Goal: Find specific page/section: Find specific page/section

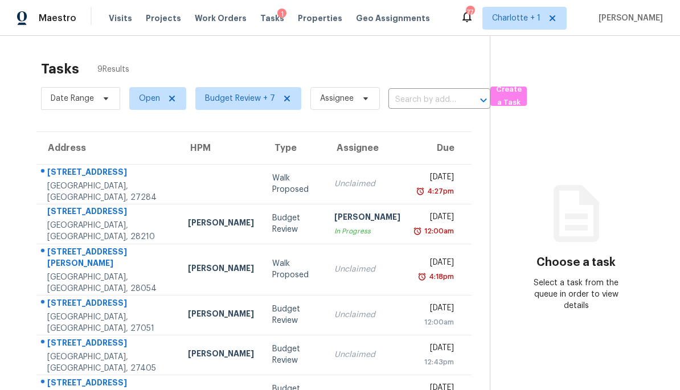
scroll to position [36, 0]
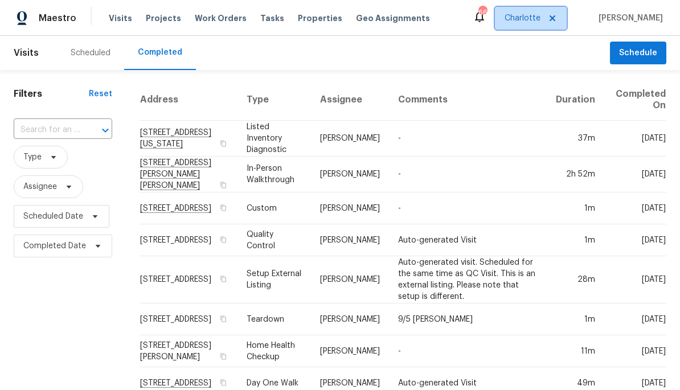
click at [540, 15] on span "Charlotte" at bounding box center [523, 18] width 36 height 11
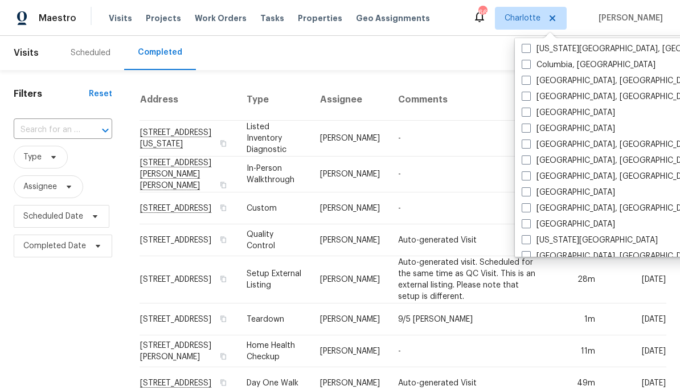
scroll to position [245, 0]
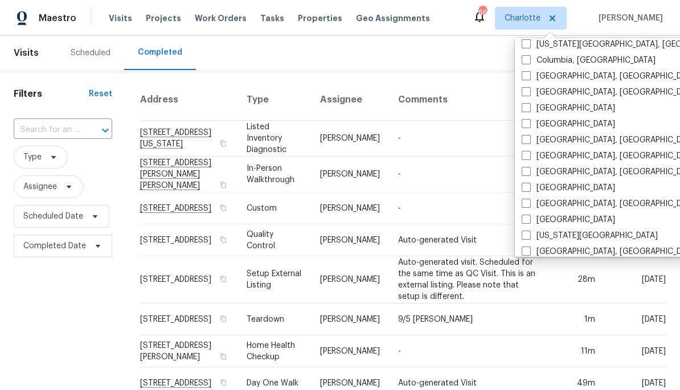
click at [575, 153] on label "[GEOGRAPHIC_DATA], [GEOGRAPHIC_DATA]" at bounding box center [610, 155] width 177 height 11
click at [529, 153] on input "[GEOGRAPHIC_DATA], [GEOGRAPHIC_DATA]" at bounding box center [525, 153] width 7 height 7
checkbox input "true"
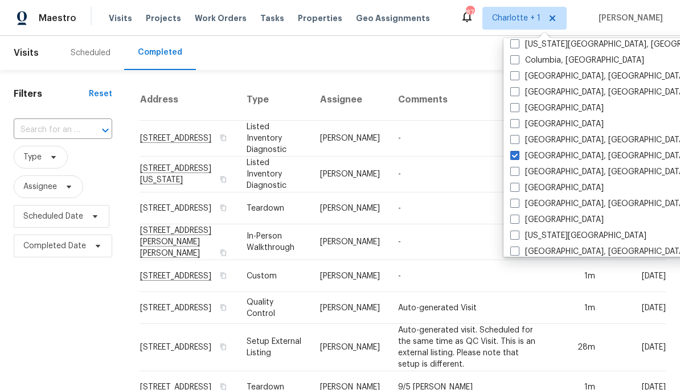
click at [154, 18] on span "Projects" at bounding box center [163, 18] width 35 height 11
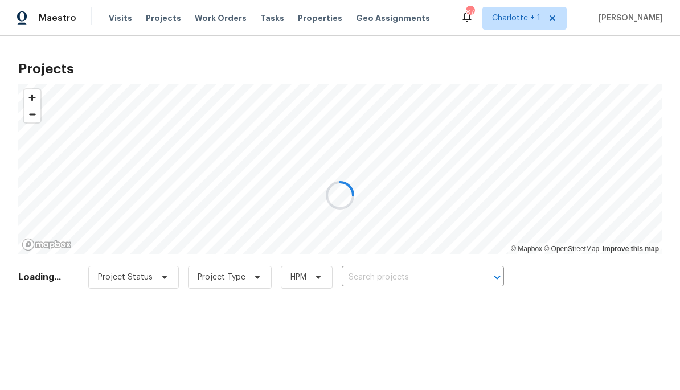
click at [446, 274] on div at bounding box center [340, 195] width 680 height 390
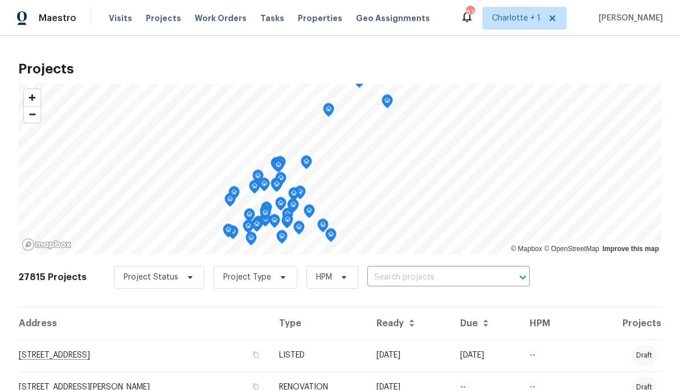
click at [430, 281] on input "text" at bounding box center [432, 278] width 130 height 18
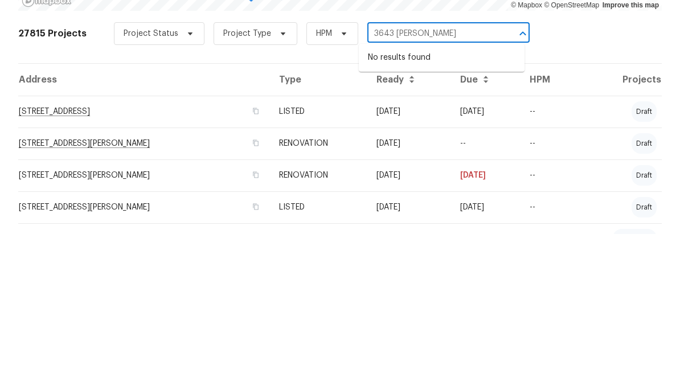
scroll to position [89, 0]
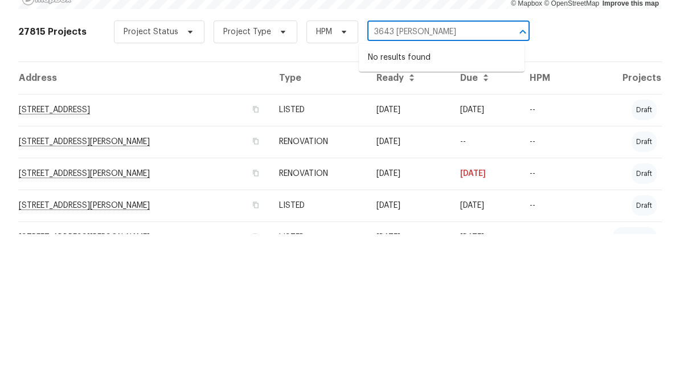
type input "3643 [PERSON_NAME]"
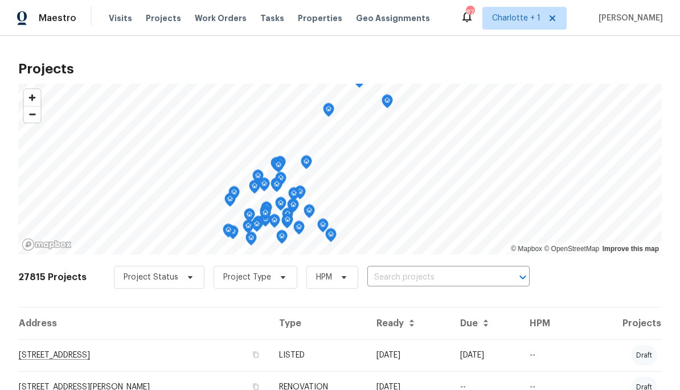
click at [443, 274] on input "text" at bounding box center [432, 278] width 130 height 18
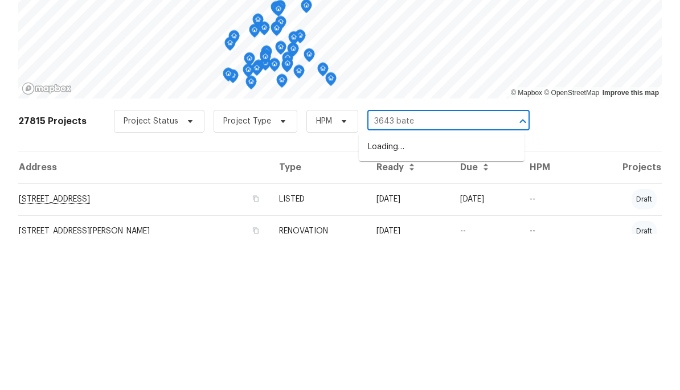
type input "3643 [PERSON_NAME]"
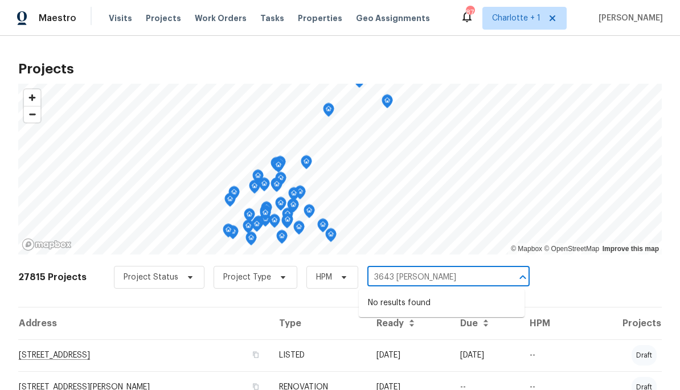
click at [114, 23] on span "Visits" at bounding box center [120, 18] width 23 height 11
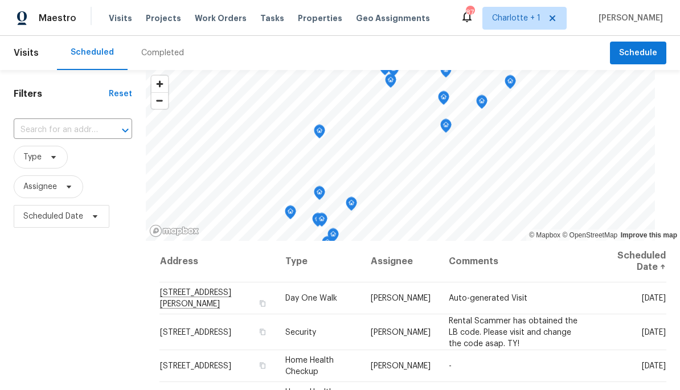
click at [149, 44] on div "Completed" at bounding box center [163, 53] width 70 height 34
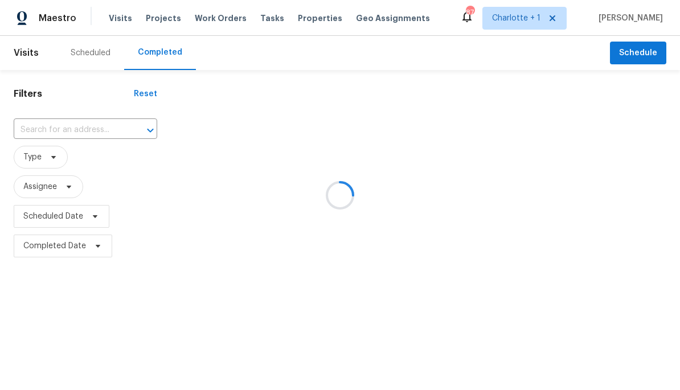
click at [51, 127] on input "text" at bounding box center [70, 130] width 112 height 18
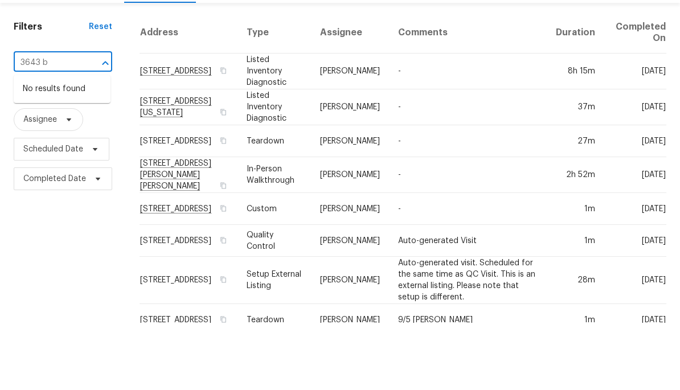
type input "3643 ba"
